Goal: Task Accomplishment & Management: Use online tool/utility

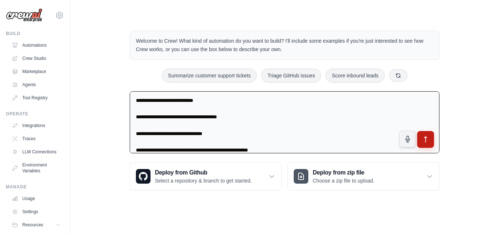
type textarea "**********"
click at [426, 136] on icon "submit" at bounding box center [426, 140] width 8 height 8
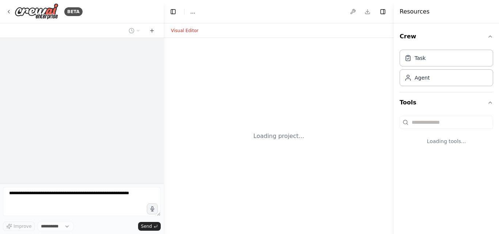
select select "****"
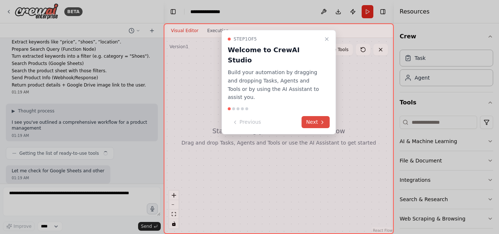
click at [307, 116] on button "Next" at bounding box center [316, 122] width 28 height 12
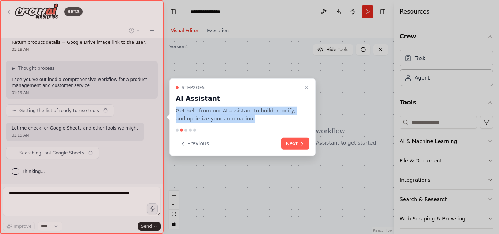
click at [307, 104] on div "Step 2 of 5 AI Assistant Get help from our AI assistant to build, modify, and o…" at bounding box center [243, 103] width 134 height 39
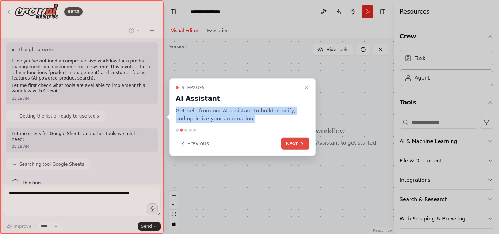
scroll to position [242, 0]
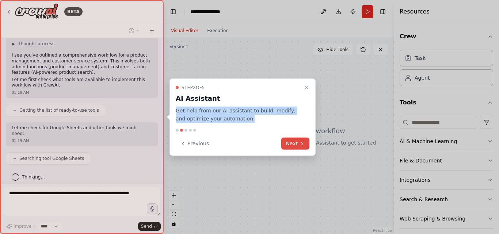
click at [301, 139] on button "Next" at bounding box center [296, 144] width 28 height 12
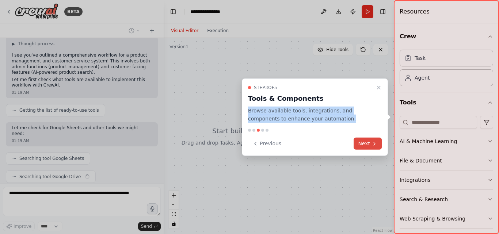
scroll to position [260, 0]
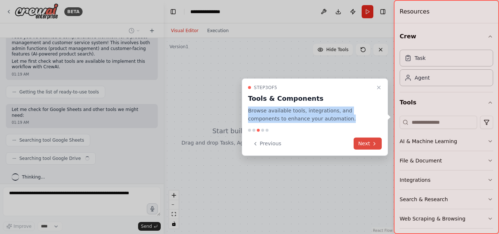
click at [374, 147] on button "Next" at bounding box center [368, 144] width 28 height 12
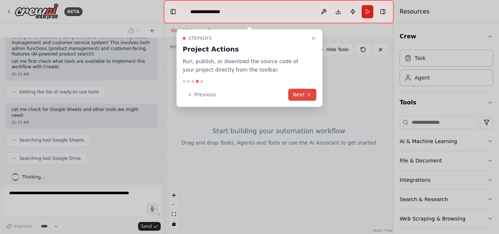
scroll to position [279, 0]
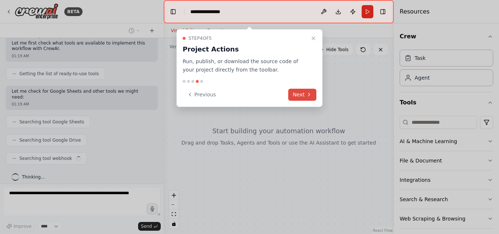
click at [303, 97] on button "Next" at bounding box center [302, 95] width 28 height 12
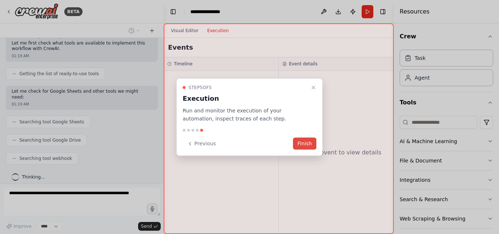
click at [307, 141] on button "Finish" at bounding box center [304, 144] width 23 height 12
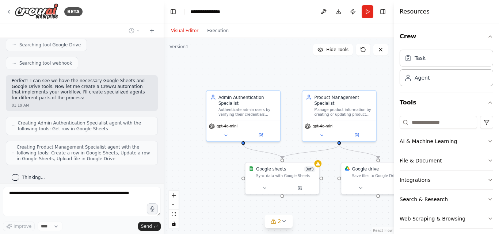
scroll to position [398, 0]
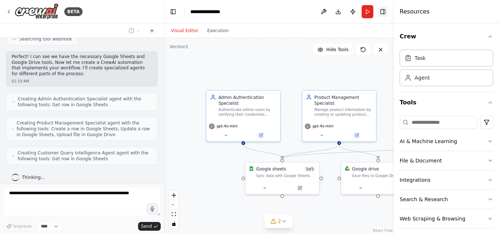
click at [385, 14] on button "Toggle Right Sidebar" at bounding box center [383, 12] width 10 height 10
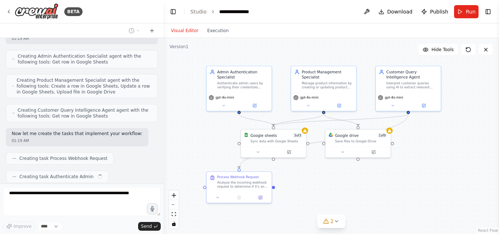
scroll to position [459, 0]
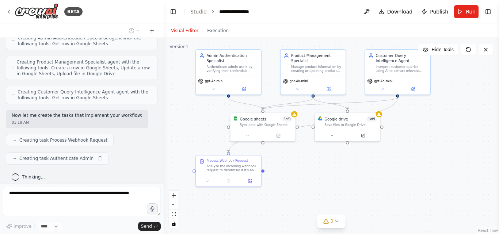
drag, startPoint x: 397, startPoint y: 215, endPoint x: 357, endPoint y: 161, distance: 67.1
click at [357, 161] on div ".deletable-edge-delete-btn { width: 20px; height: 20px; border: 0px solid #ffff…" at bounding box center [332, 136] width 336 height 196
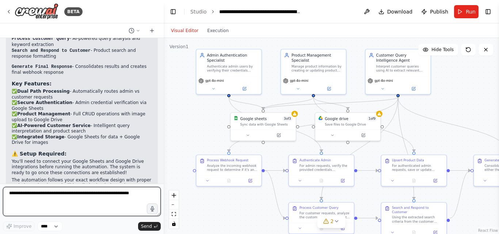
scroll to position [964, 0]
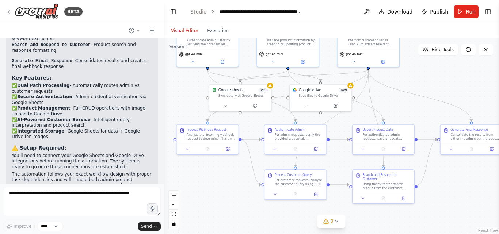
drag, startPoint x: 425, startPoint y: 126, endPoint x: 394, endPoint y: 97, distance: 42.4
click at [394, 97] on div ".deletable-edge-delete-btn { width: 20px; height: 20px; border: 0px solid #ffff…" at bounding box center [332, 136] width 336 height 196
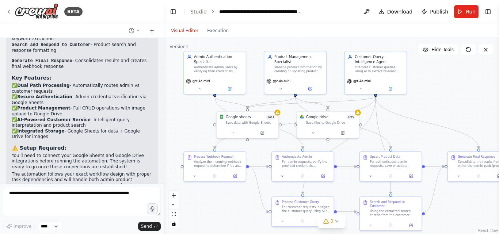
drag, startPoint x: 394, startPoint y: 97, endPoint x: 401, endPoint y: 125, distance: 28.4
click at [401, 125] on div ".deletable-edge-delete-btn { width: 20px; height: 20px; border: 0px solid #ffff…" at bounding box center [332, 136] width 336 height 196
click at [371, 12] on button at bounding box center [367, 11] width 12 height 13
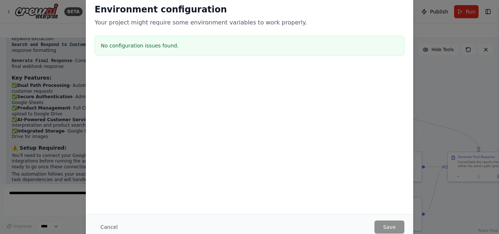
click at [128, 45] on h3 "No configuration issues found." at bounding box center [250, 45] width 298 height 7
click at [420, 23] on div "Environment configuration Your project might require some environment variables…" at bounding box center [249, 117] width 499 height 234
click at [437, 91] on div "Environment configuration Your project might require some environment variables…" at bounding box center [249, 117] width 499 height 234
click at [110, 43] on h3 "No configuration issues found." at bounding box center [250, 45] width 298 height 7
click at [104, 226] on button "Cancel" at bounding box center [109, 227] width 29 height 13
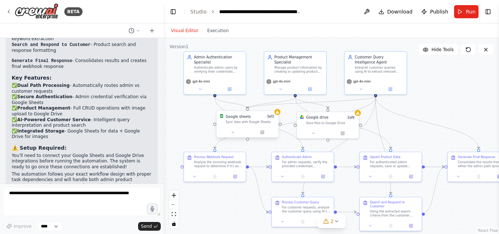
click at [264, 120] on div "Sync data with Google Sheets" at bounding box center [251, 122] width 50 height 4
click at [276, 117] on div "Google sheets 3 of 3 Sync data with Google Sheets" at bounding box center [248, 119] width 62 height 16
click at [265, 136] on div at bounding box center [248, 132] width 62 height 10
click at [174, 12] on button "Toggle Left Sidebar" at bounding box center [173, 12] width 10 height 10
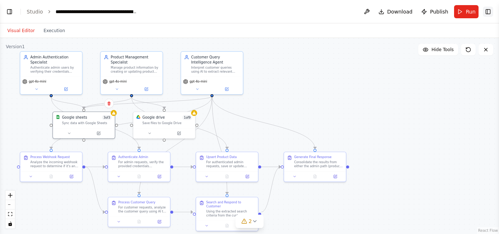
click at [490, 11] on button "Toggle Right Sidebar" at bounding box center [488, 12] width 10 height 10
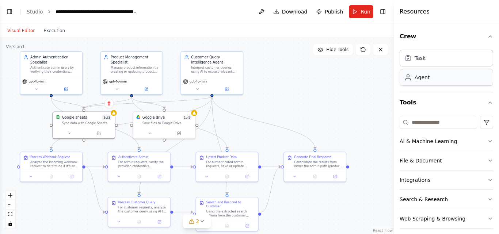
click at [425, 79] on div "Agent" at bounding box center [422, 77] width 15 height 7
click at [365, 108] on div "gpt-4o-mini" at bounding box center [348, 115] width 62 height 17
click at [373, 83] on icon at bounding box center [373, 83] width 4 height 4
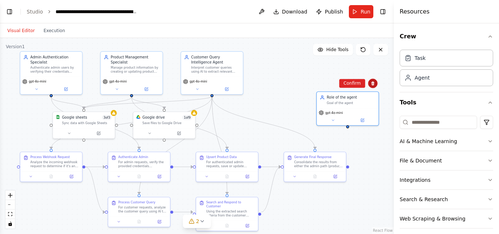
click at [373, 83] on icon at bounding box center [373, 83] width 4 height 4
click at [374, 82] on icon at bounding box center [373, 83] width 4 height 4
click at [350, 81] on button "Confirm" at bounding box center [352, 83] width 26 height 9
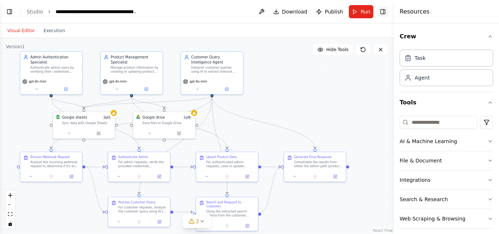
click at [384, 15] on button "Toggle Right Sidebar" at bounding box center [383, 12] width 10 height 10
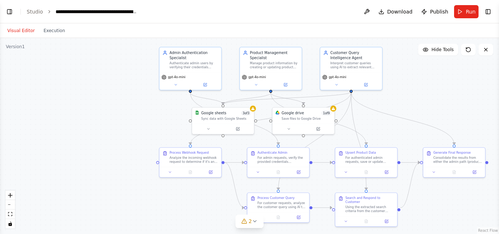
drag, startPoint x: 241, startPoint y: 110, endPoint x: 381, endPoint y: 107, distance: 139.3
click at [381, 107] on div ".deletable-edge-delete-btn { width: 20px; height: 20px; border: 0px solid #ffff…" at bounding box center [249, 136] width 499 height 196
click at [241, 135] on div at bounding box center [223, 130] width 62 height 10
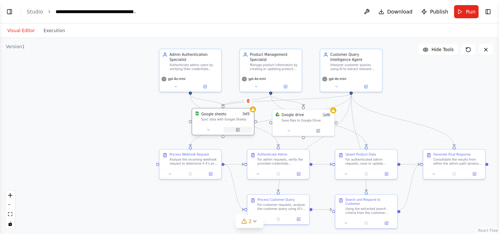
click at [239, 132] on button at bounding box center [238, 130] width 29 height 6
click at [239, 129] on icon at bounding box center [240, 129] width 3 height 3
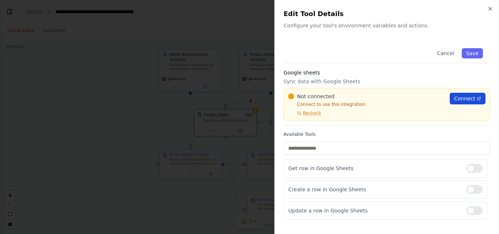
click at [458, 98] on span "Connect" at bounding box center [464, 98] width 21 height 7
click at [315, 116] on span "Recheck" at bounding box center [312, 113] width 18 height 6
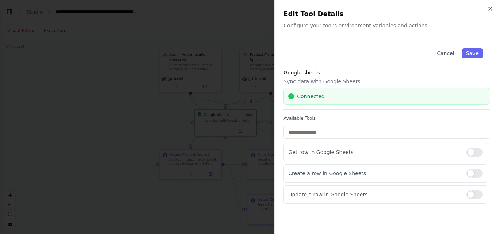
click at [411, 37] on div "Close Edit Tool Details Configure your tool's environment variables and actions…" at bounding box center [387, 117] width 225 height 234
click at [468, 52] on button "Save" at bounding box center [472, 53] width 21 height 10
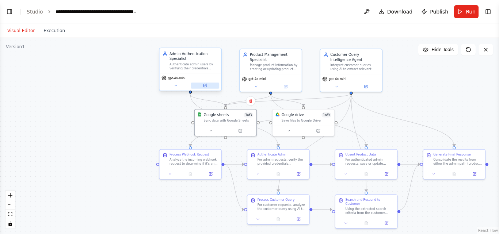
click at [204, 88] on button at bounding box center [205, 86] width 29 height 6
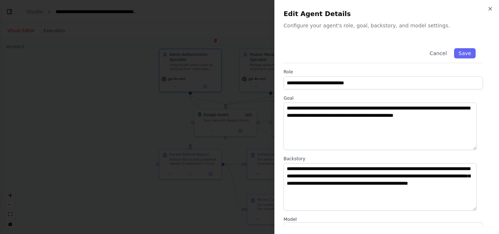
click at [169, 99] on div at bounding box center [249, 117] width 499 height 234
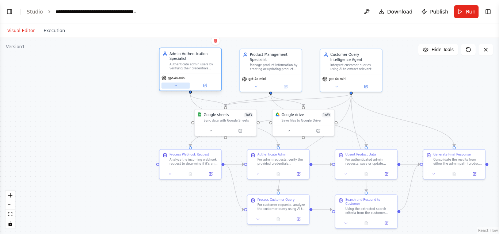
click at [174, 88] on button at bounding box center [176, 86] width 29 height 6
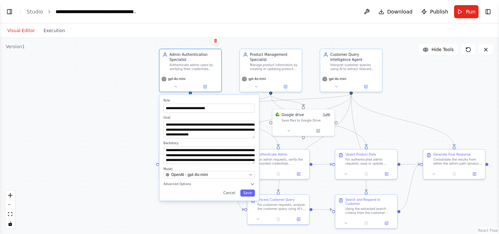
click at [89, 80] on div ".deletable-edge-delete-btn { width: 20px; height: 20px; border: 0px solid #ffff…" at bounding box center [249, 136] width 499 height 196
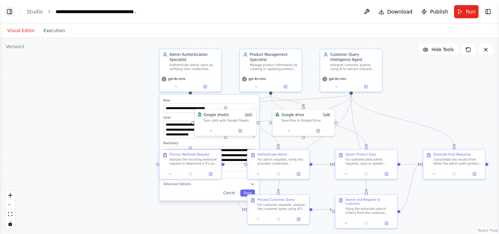
click at [10, 14] on button "Toggle Left Sidebar" at bounding box center [9, 12] width 10 height 10
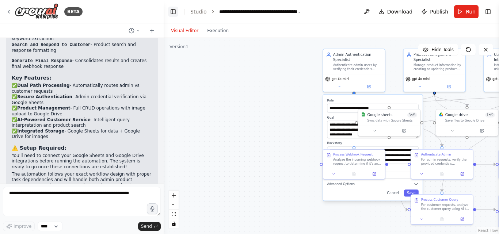
click at [10, 14] on icon at bounding box center [9, 12] width 6 height 6
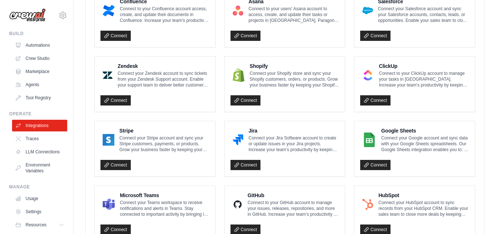
scroll to position [298, 0]
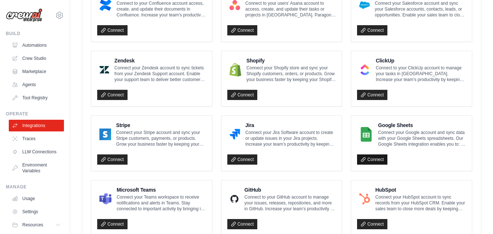
click at [372, 162] on link "Connect" at bounding box center [372, 160] width 30 height 10
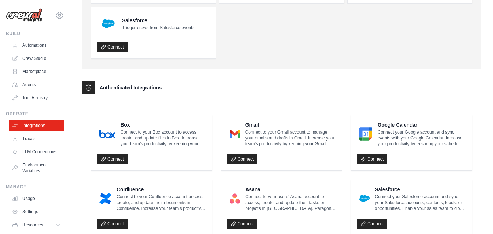
click at [188, 89] on div "Authenticated Integrations" at bounding box center [282, 87] width 400 height 13
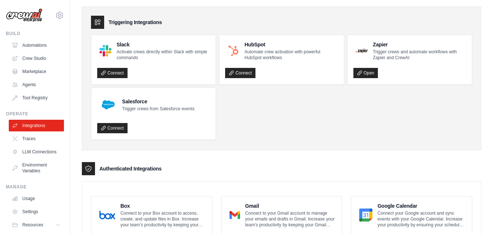
scroll to position [65, 0]
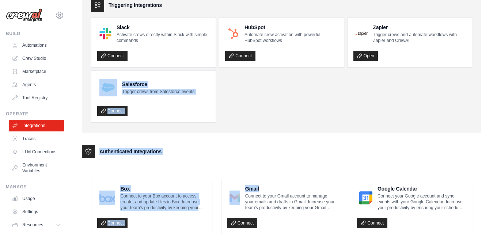
drag, startPoint x: 309, startPoint y: 161, endPoint x: 488, endPoint y: 64, distance: 203.5
click at [420, 117] on ul "Slack Activate crews directly within Slack with simple commands Connect HubSpot…" at bounding box center [281, 70] width 381 height 105
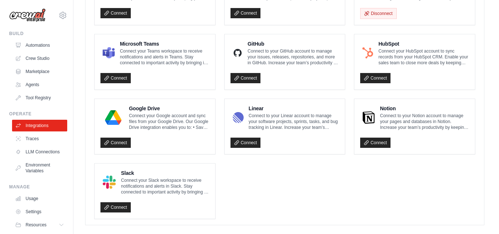
scroll to position [479, 0]
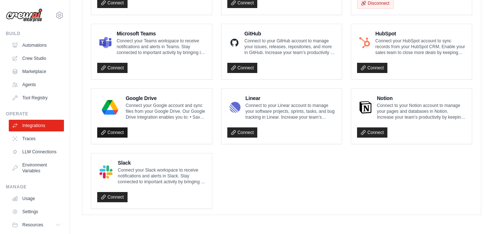
click at [105, 136] on link "Connect" at bounding box center [112, 133] width 30 height 10
click at [23, 45] on link "Automations" at bounding box center [37, 45] width 55 height 12
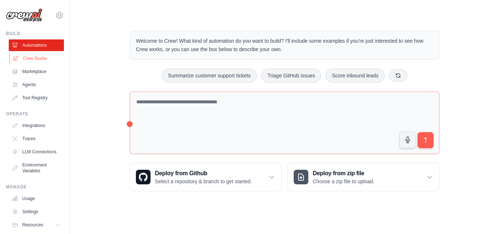
click at [29, 53] on link "Crew Studio" at bounding box center [37, 59] width 55 height 12
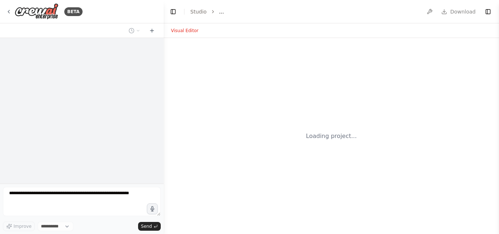
select select "****"
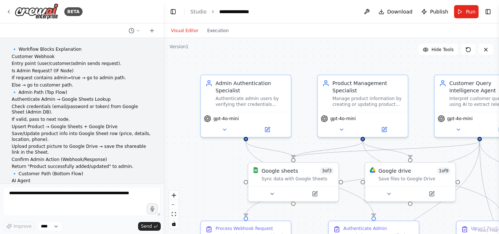
scroll to position [964, 0]
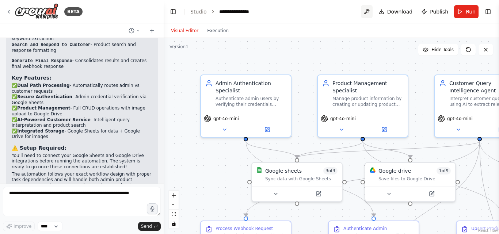
click at [371, 12] on button at bounding box center [367, 11] width 12 height 13
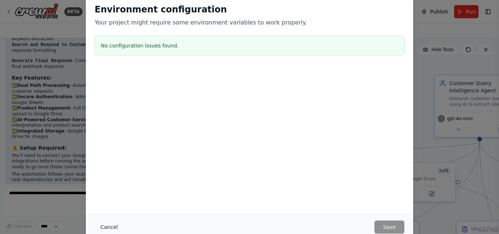
click at [110, 224] on button "Cancel" at bounding box center [109, 227] width 29 height 13
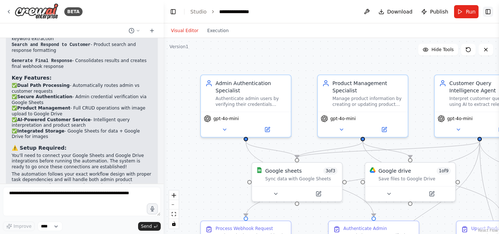
click at [490, 13] on button "Toggle Right Sidebar" at bounding box center [488, 12] width 10 height 10
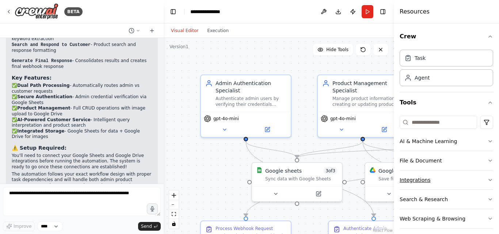
click at [431, 183] on button "Integrations" at bounding box center [447, 180] width 94 height 19
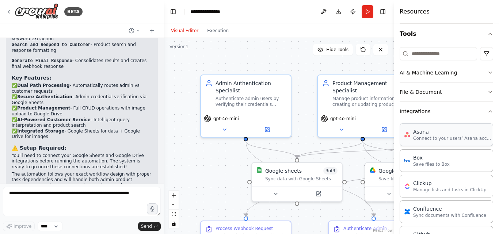
scroll to position [47, 0]
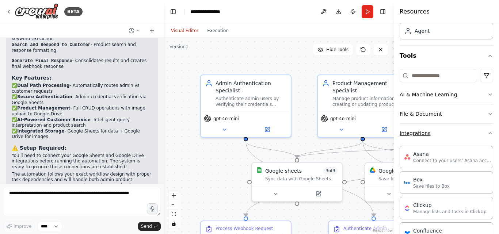
click at [476, 133] on button "Integrations" at bounding box center [447, 133] width 94 height 19
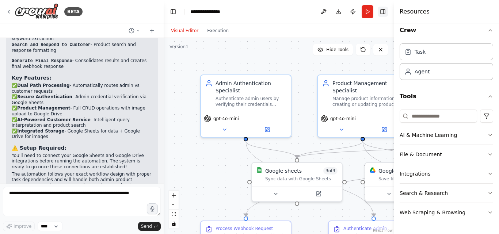
click at [384, 12] on button "Toggle Right Sidebar" at bounding box center [383, 12] width 10 height 10
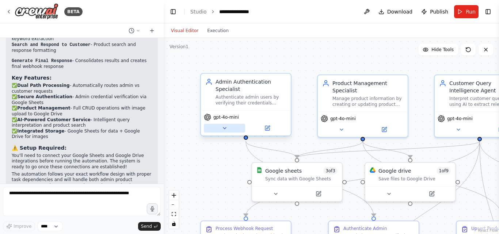
click at [223, 131] on button at bounding box center [224, 128] width 41 height 9
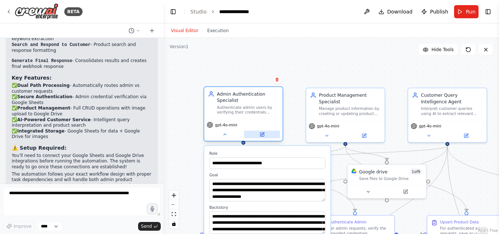
click at [265, 136] on icon at bounding box center [262, 134] width 5 height 5
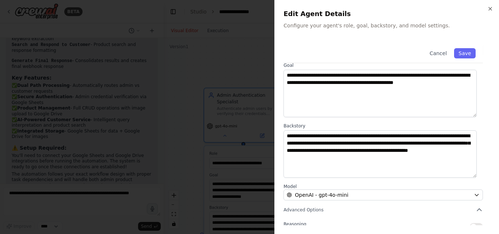
scroll to position [97, 0]
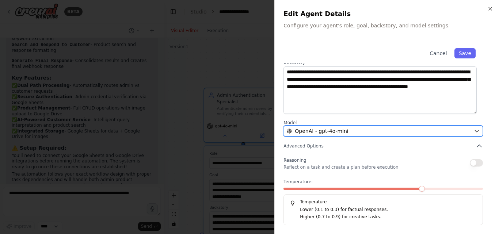
click at [330, 126] on button "OpenAI - gpt-4o-mini" at bounding box center [384, 131] width 200 height 11
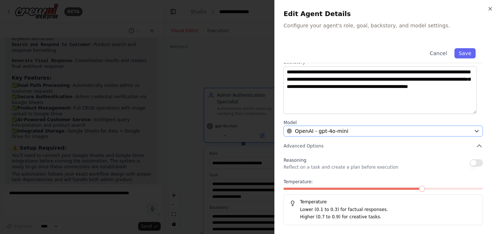
scroll to position [0, 0]
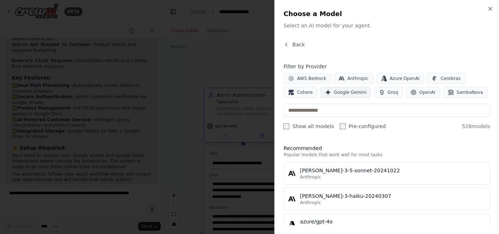
click at [334, 93] on span "Google Gemini" at bounding box center [350, 93] width 33 height 6
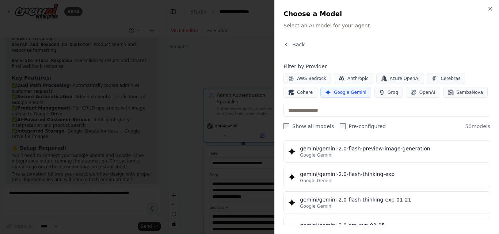
scroll to position [578, 0]
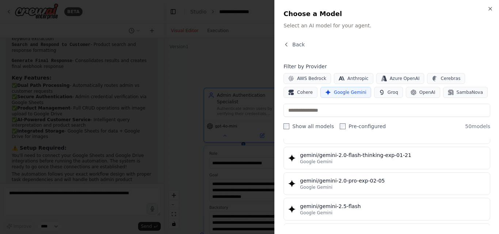
click at [336, 211] on div "gemini/gemini-2.5-flash Google Gemini" at bounding box center [393, 209] width 186 height 13
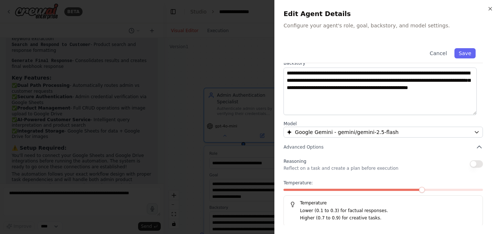
scroll to position [97, 0]
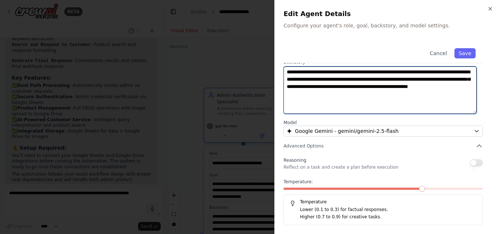
click at [322, 86] on textarea "**********" at bounding box center [380, 91] width 193 height 48
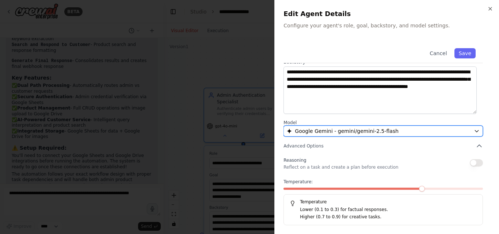
click at [324, 130] on span "Google Gemini - gemini/gemini-2.5-flash" at bounding box center [347, 131] width 104 height 7
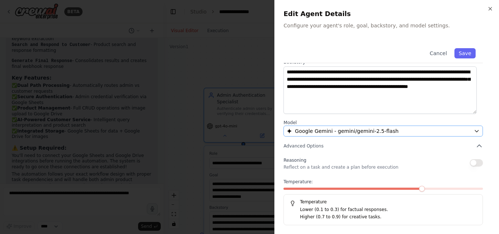
scroll to position [0, 0]
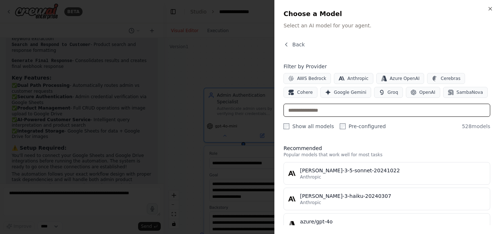
click at [325, 111] on input "text" at bounding box center [387, 110] width 207 height 13
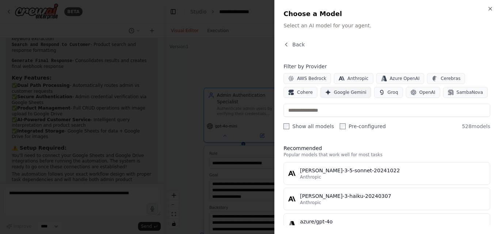
click at [334, 94] on span "Google Gemini" at bounding box center [350, 93] width 33 height 6
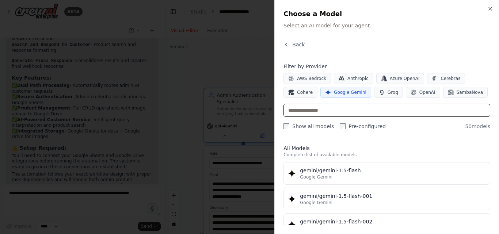
click at [310, 111] on input "text" at bounding box center [387, 110] width 207 height 13
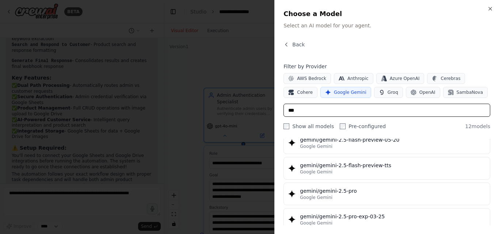
scroll to position [147, 0]
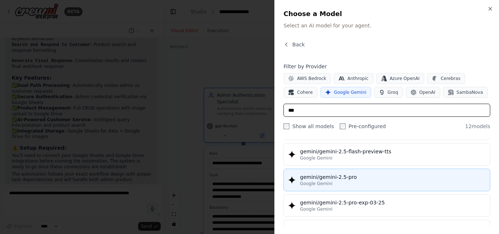
type input "***"
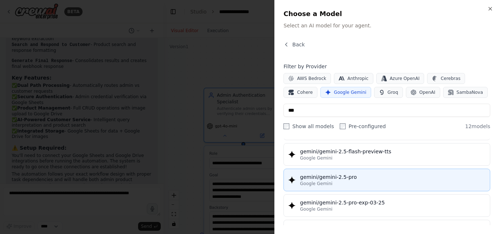
click at [337, 182] on div "Google Gemini" at bounding box center [393, 184] width 186 height 6
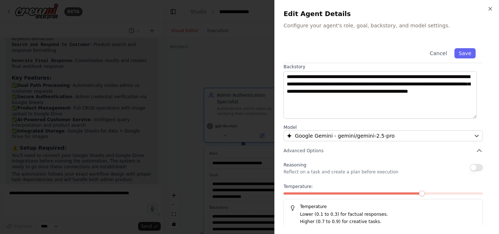
scroll to position [97, 0]
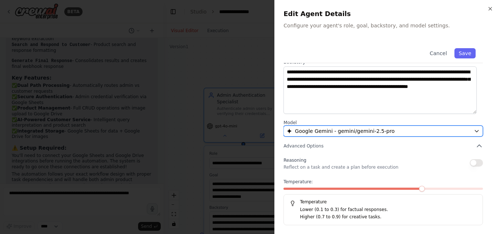
click at [419, 133] on div "Google Gemini - gemini/gemini-2.5-pro" at bounding box center [379, 131] width 184 height 7
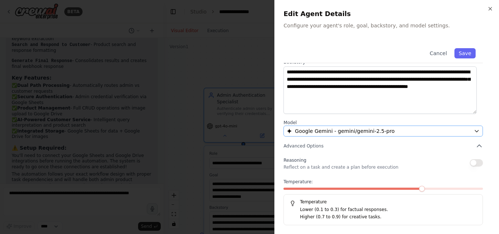
scroll to position [0, 0]
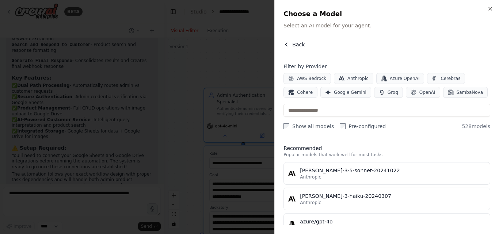
click at [290, 44] on button "Back" at bounding box center [294, 44] width 21 height 7
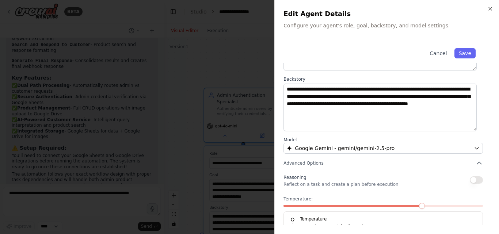
scroll to position [97, 0]
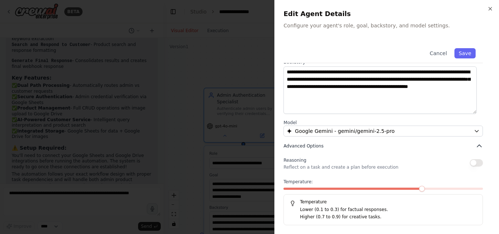
click at [476, 146] on icon "button" at bounding box center [479, 146] width 7 height 7
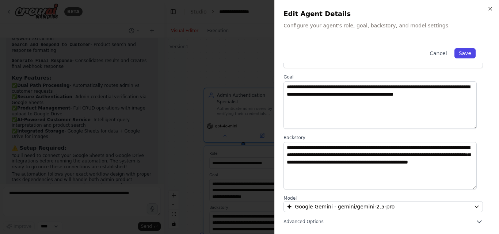
click at [456, 56] on button "Save" at bounding box center [465, 53] width 21 height 10
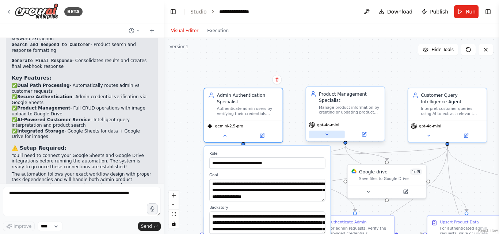
click at [329, 133] on icon at bounding box center [326, 134] width 5 height 5
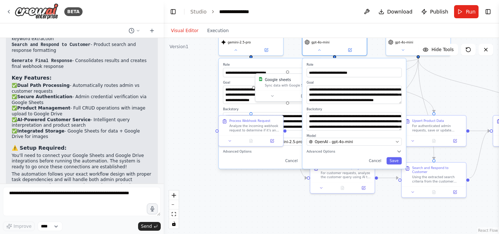
drag, startPoint x: 387, startPoint y: 148, endPoint x: 379, endPoint y: 52, distance: 96.8
click at [379, 52] on div ".deletable-edge-delete-btn { width: 20px; height: 20px; border: 0px solid #ffff…" at bounding box center [332, 136] width 336 height 196
click at [368, 146] on button "OpenAI - gpt-4o-mini" at bounding box center [354, 142] width 95 height 8
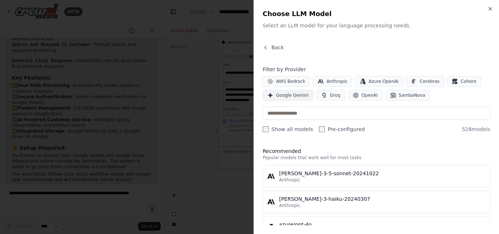
click at [290, 94] on span "Google Gemini" at bounding box center [292, 95] width 33 height 6
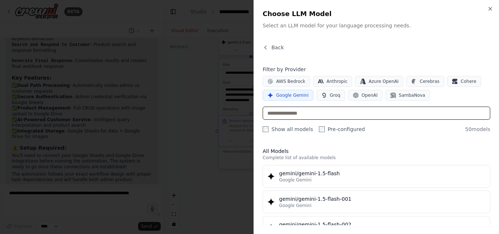
click at [291, 111] on input "text" at bounding box center [377, 113] width 228 height 13
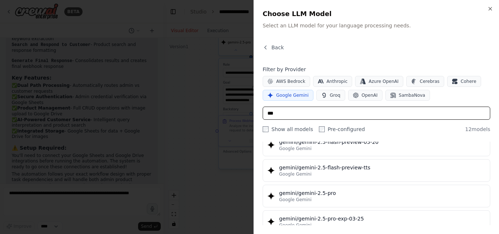
scroll to position [136, 0]
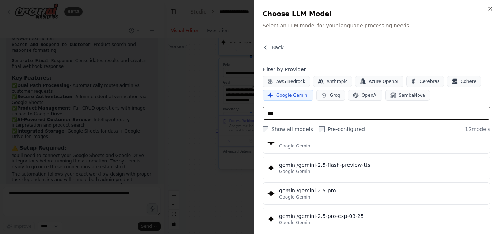
type input "***"
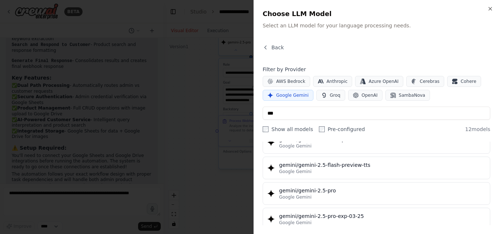
click at [329, 190] on div "gemini/gemini-2.5-pro" at bounding box center [382, 190] width 207 height 7
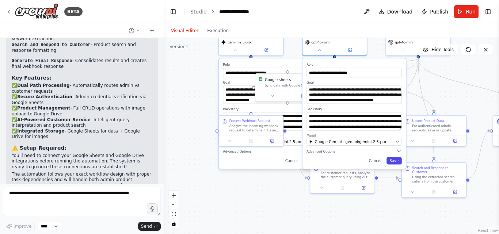
click at [396, 163] on button "Save" at bounding box center [394, 160] width 15 height 7
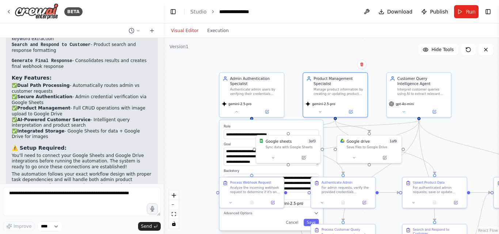
drag, startPoint x: 388, startPoint y: 117, endPoint x: 389, endPoint y: 179, distance: 61.8
click at [389, 179] on div ".deletable-edge-delete-btn { width: 20px; height: 20px; border: 0px solid #ffff…" at bounding box center [332, 136] width 336 height 196
click at [237, 116] on div "gemini-2.5-pro" at bounding box center [252, 107] width 64 height 18
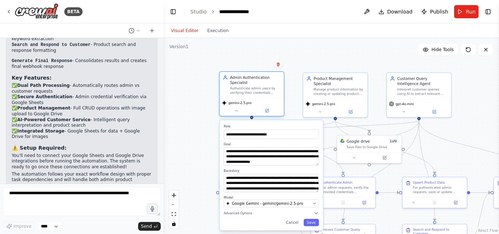
click at [237, 116] on div "gemini-2.5-pro" at bounding box center [252, 107] width 64 height 18
click at [237, 113] on button at bounding box center [237, 111] width 30 height 6
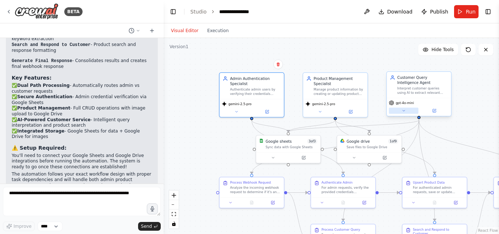
click at [405, 113] on icon at bounding box center [404, 111] width 4 height 4
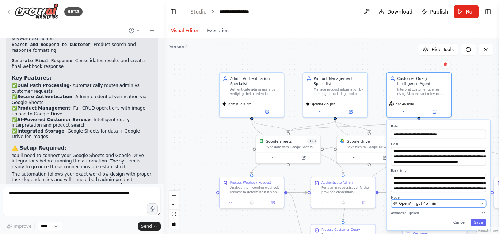
click at [421, 202] on span "OpenAI - gpt-4o-mini" at bounding box center [418, 203] width 38 height 5
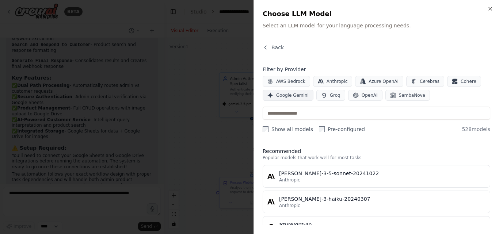
click at [281, 96] on span "Google Gemini" at bounding box center [292, 95] width 33 height 6
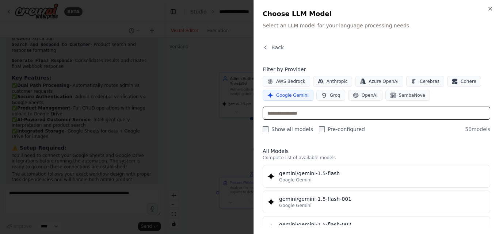
click at [292, 117] on input "text" at bounding box center [377, 113] width 228 height 13
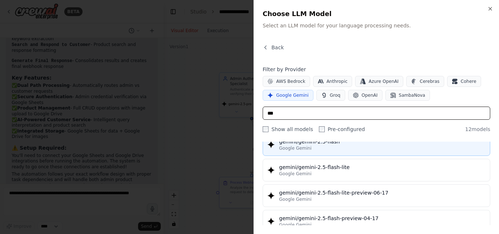
type input "***"
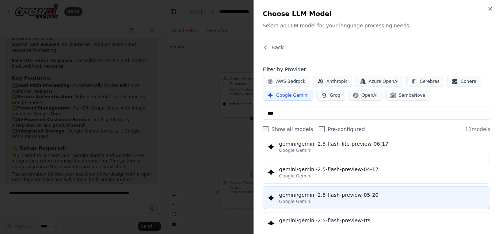
scroll to position [105, 0]
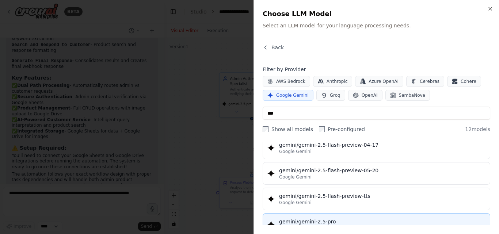
drag, startPoint x: 306, startPoint y: 214, endPoint x: 302, endPoint y: 225, distance: 12.0
click at [302, 225] on div "gemini/gemini-2.5-pro" at bounding box center [382, 221] width 207 height 7
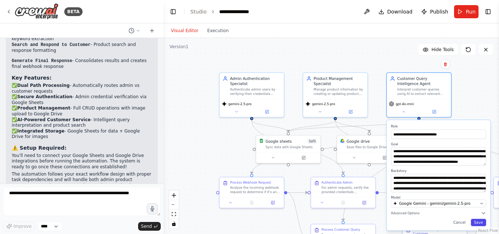
click at [476, 223] on button "Save" at bounding box center [478, 222] width 15 height 7
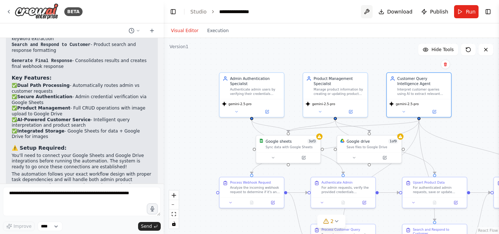
click at [369, 12] on button at bounding box center [367, 11] width 12 height 13
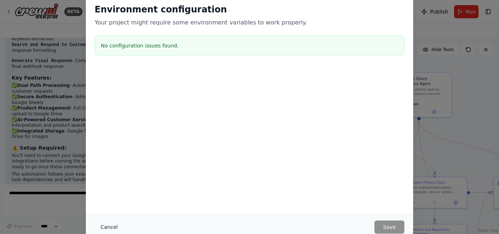
click at [104, 224] on button "Cancel" at bounding box center [109, 227] width 29 height 13
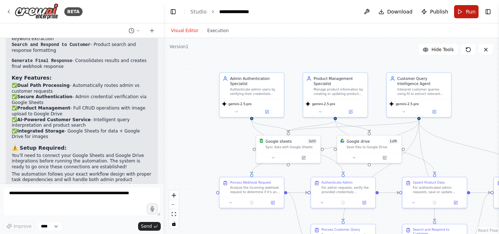
click at [460, 13] on button "Run" at bounding box center [466, 11] width 24 height 13
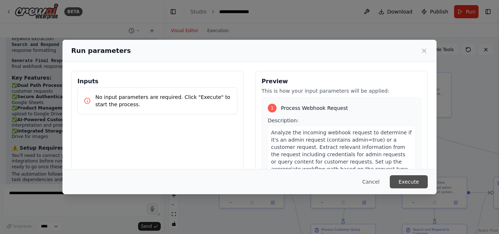
click at [405, 186] on button "Execute" at bounding box center [409, 181] width 38 height 13
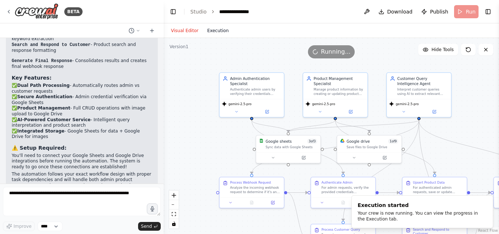
click at [214, 31] on button "Execution" at bounding box center [218, 30] width 30 height 9
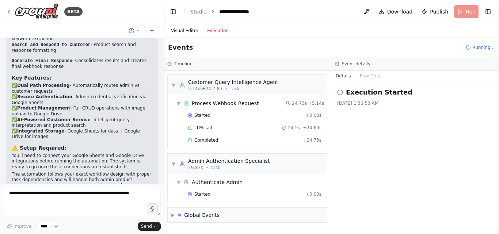
click at [187, 27] on button "Visual Editor" at bounding box center [185, 30] width 36 height 9
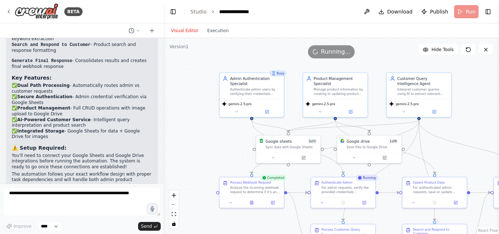
scroll to position [0, 0]
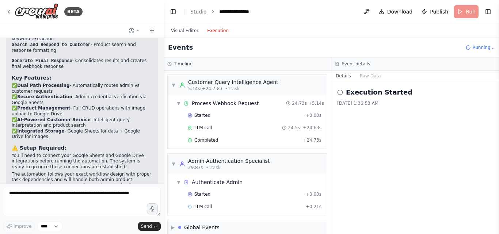
click at [214, 28] on button "Execution" at bounding box center [218, 30] width 30 height 9
click at [176, 32] on button "Visual Editor" at bounding box center [185, 30] width 36 height 9
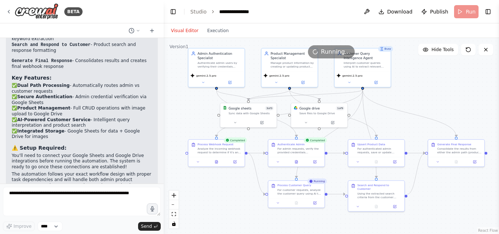
drag, startPoint x: 442, startPoint y: 152, endPoint x: 385, endPoint y: 118, distance: 66.0
click at [385, 118] on div ".deletable-edge-delete-btn { width: 20px; height: 20px; border: 0px solid #ffff…" at bounding box center [332, 136] width 336 height 196
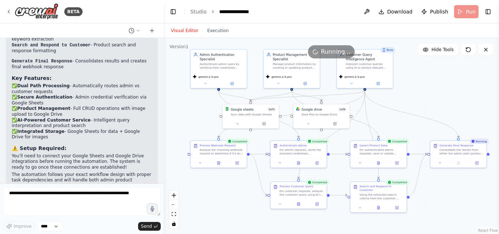
scroll to position [964, 0]
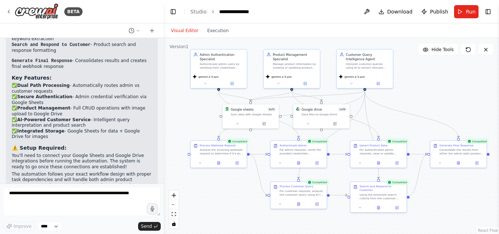
drag, startPoint x: 27, startPoint y: 118, endPoint x: 19, endPoint y: 100, distance: 19.6
click at [19, 100] on p "✅ Dual Path Processing - Automatically routes admin vs customer requests ✅ Secu…" at bounding box center [82, 111] width 140 height 57
click at [30, 118] on p "✅ Dual Path Processing - Automatically routes admin vs customer requests ✅ Secu…" at bounding box center [82, 111] width 140 height 57
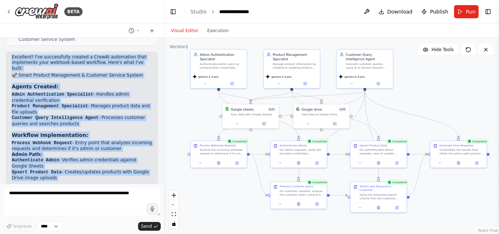
scroll to position [802, 0]
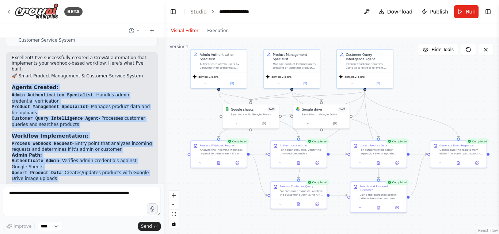
drag, startPoint x: 30, startPoint y: 118, endPoint x: 12, endPoint y: 70, distance: 51.3
click at [12, 70] on div "Excellent! I've successfully created a CrewAI automation that implements your w…" at bounding box center [82, 203] width 140 height 296
click at [204, 30] on button "Execution" at bounding box center [218, 30] width 30 height 9
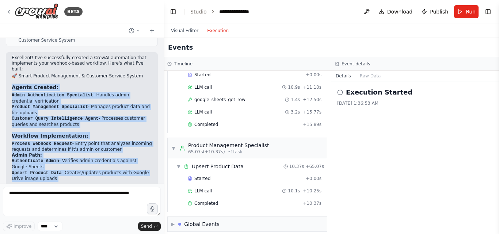
scroll to position [302, 0]
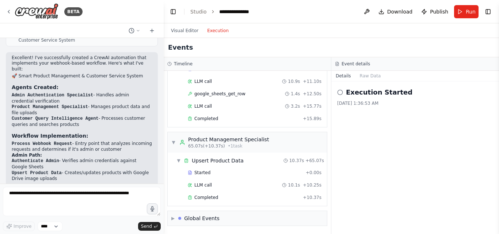
click at [340, 94] on icon at bounding box center [340, 93] width 6 height 6
click at [340, 90] on circle at bounding box center [340, 92] width 5 height 5
click at [178, 29] on button "Visual Editor" at bounding box center [185, 30] width 36 height 9
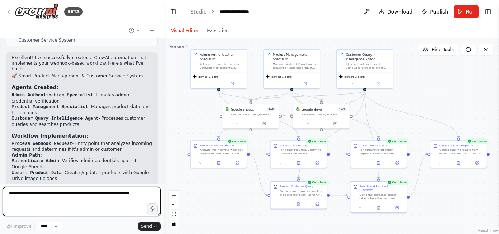
click at [60, 200] on textarea at bounding box center [82, 201] width 158 height 29
type textarea "**********"
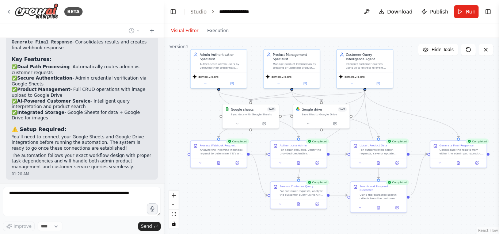
scroll to position [1007, 0]
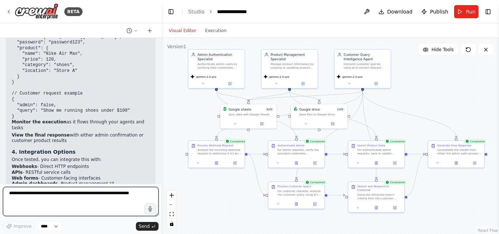
drag, startPoint x: 161, startPoint y: 172, endPoint x: 161, endPoint y: 117, distance: 55.2
click at [162, 117] on div "BETA 🔹 Workflow Blocks Explanation Customer Webhook Entry point (user/customer/…" at bounding box center [249, 117] width 499 height 234
click at [161, 117] on div at bounding box center [160, 117] width 3 height 234
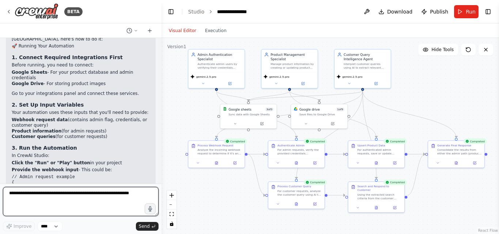
scroll to position [1189, 0]
